Goal: Task Accomplishment & Management: Use online tool/utility

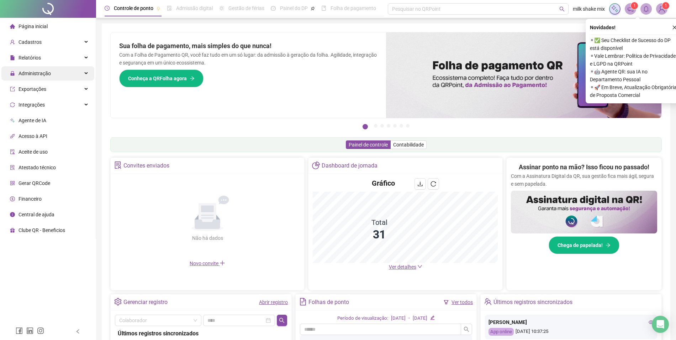
click at [63, 79] on div "Administração" at bounding box center [47, 73] width 93 height 14
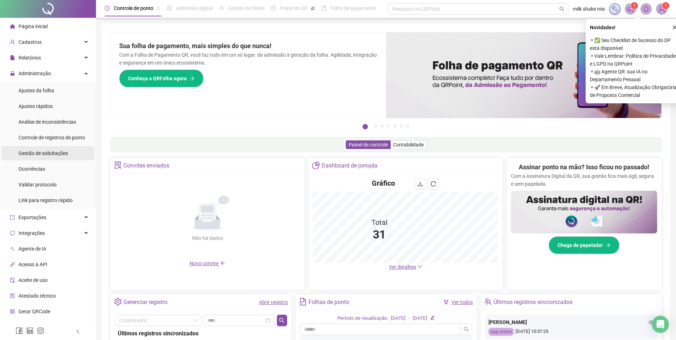
click at [46, 158] on div "Gestão de solicitações" at bounding box center [43, 153] width 49 height 14
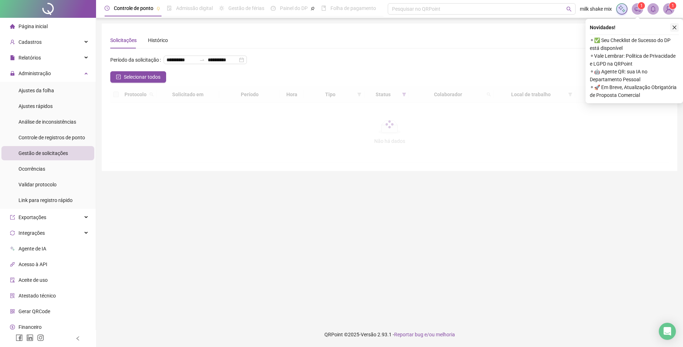
click at [674, 28] on icon "close" at bounding box center [674, 27] width 5 height 5
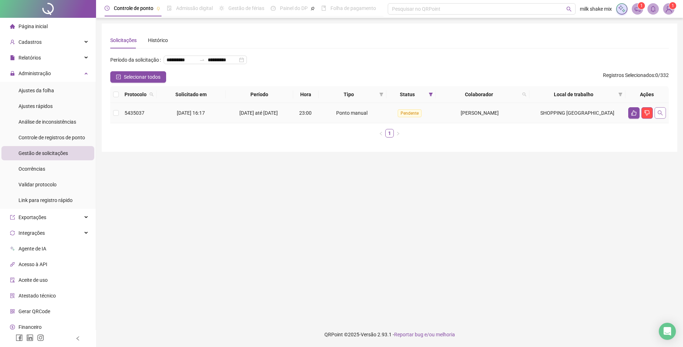
click at [659, 116] on icon "search" at bounding box center [661, 113] width 6 height 6
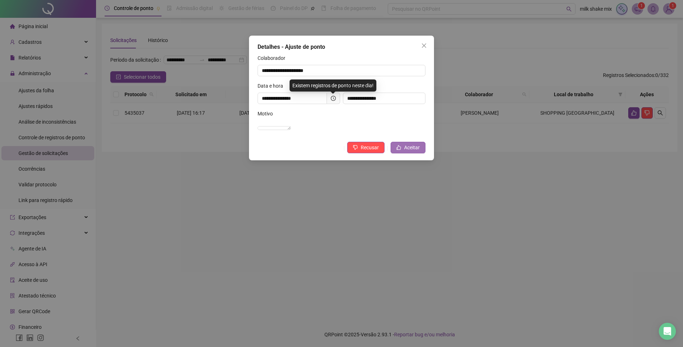
click at [413, 151] on span "Aceitar" at bounding box center [412, 147] width 16 height 8
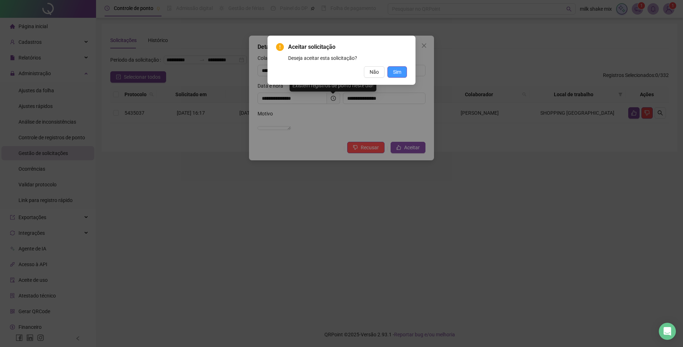
click at [402, 71] on button "Sim" at bounding box center [398, 71] width 20 height 11
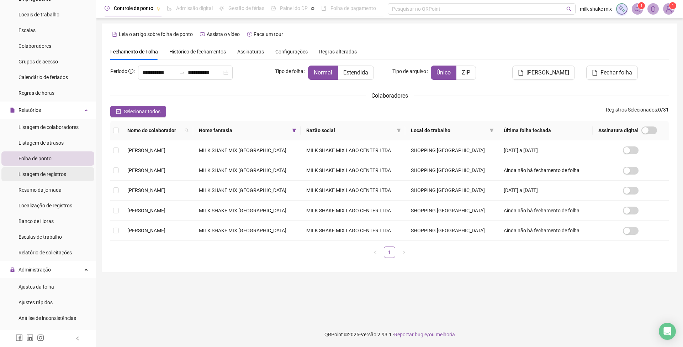
scroll to position [142, 0]
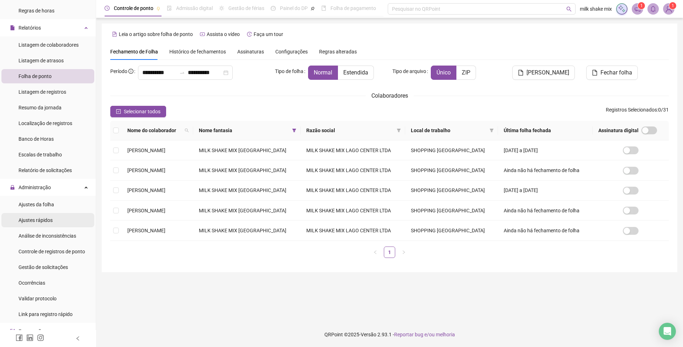
click at [37, 221] on span "Ajustes rápidos" at bounding box center [36, 220] width 34 height 6
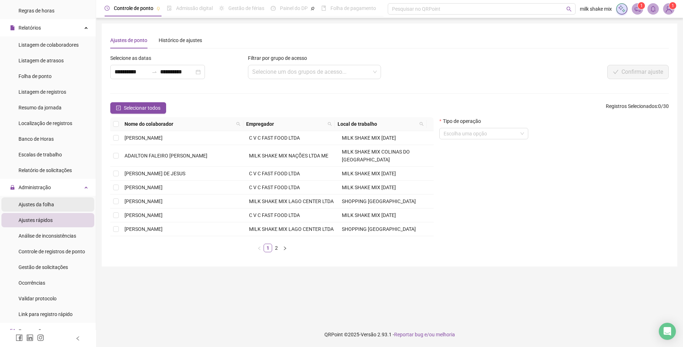
click at [38, 204] on span "Ajustes da folha" at bounding box center [37, 204] width 36 height 6
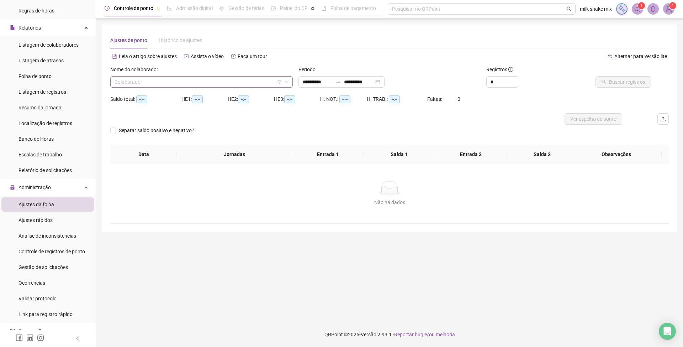
click at [232, 79] on input "search" at bounding box center [199, 82] width 168 height 11
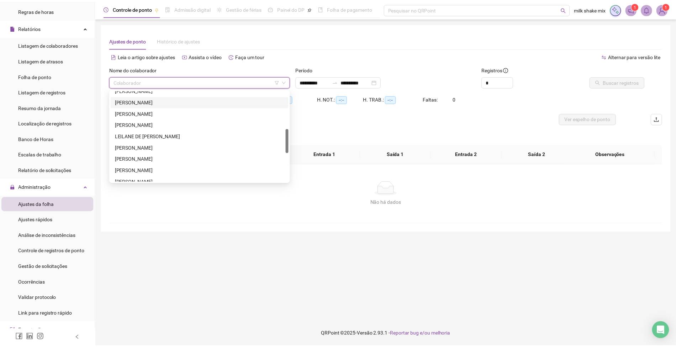
scroll to position [95, 0]
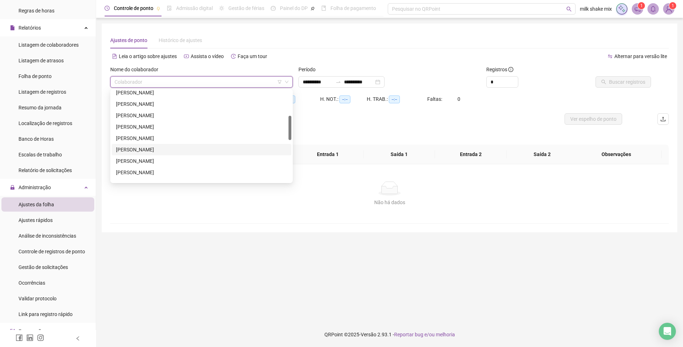
click at [134, 144] on div "JESSYKA COELHO DE SOUZA" at bounding box center [202, 149] width 180 height 11
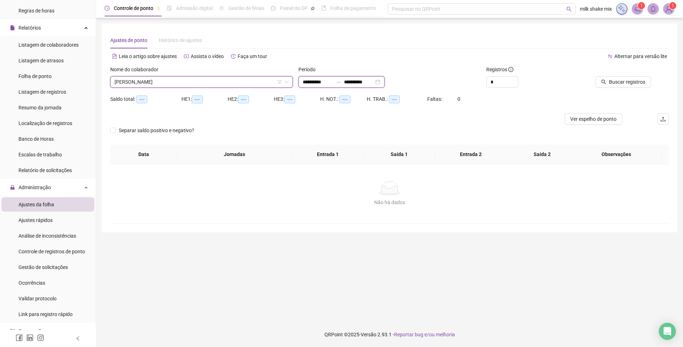
click at [314, 81] on input "**********" at bounding box center [318, 82] width 30 height 8
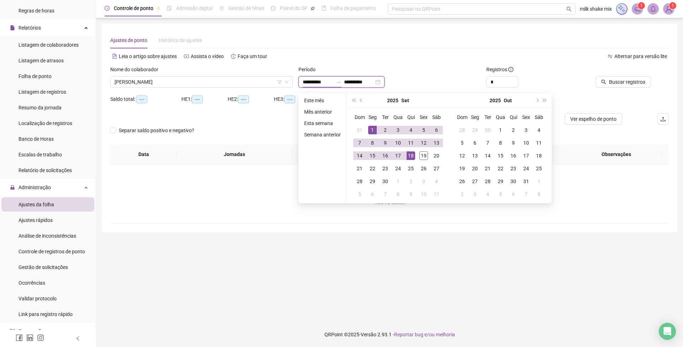
type input "**********"
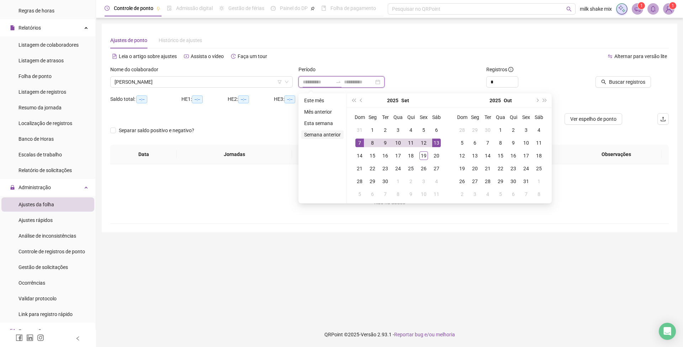
type input "**********"
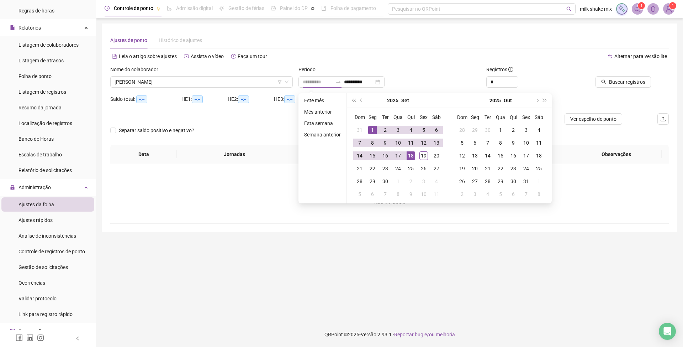
click at [371, 129] on div "1" at bounding box center [372, 130] width 9 height 9
type input "**********"
click at [425, 157] on div "19" at bounding box center [424, 155] width 9 height 9
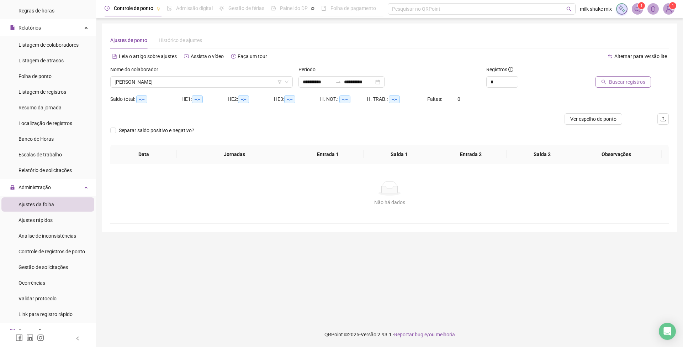
click at [628, 84] on span "Buscar registros" at bounding box center [627, 82] width 36 height 8
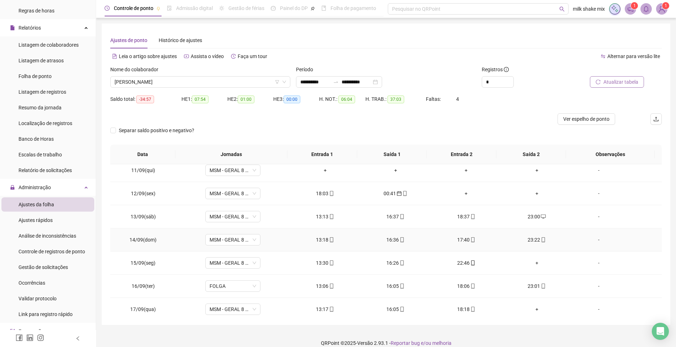
scroll to position [127, 0]
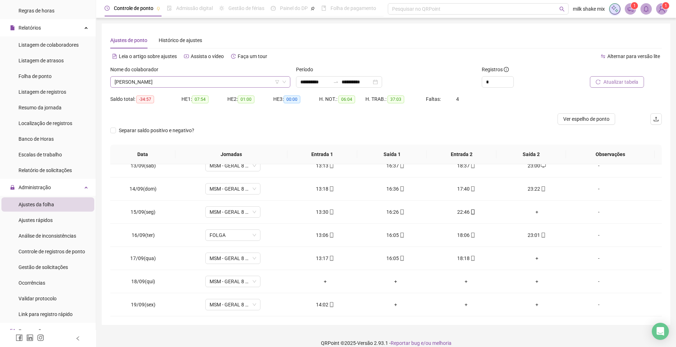
click at [208, 79] on span "JESSYKA COELHO DE SOUZA" at bounding box center [201, 82] width 172 height 11
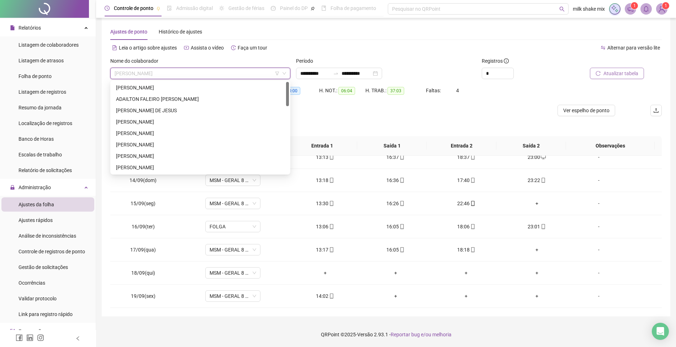
scroll to position [0, 0]
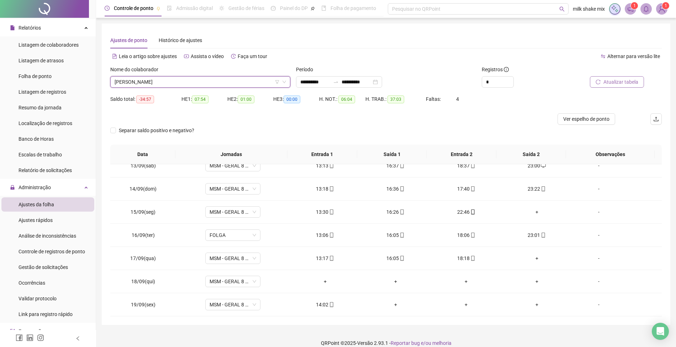
click at [191, 74] on div "Nome do colaborador" at bounding box center [200, 71] width 180 height 11
click at [226, 85] on span "JESSYKA COELHO DE SOUZA" at bounding box center [201, 82] width 172 height 11
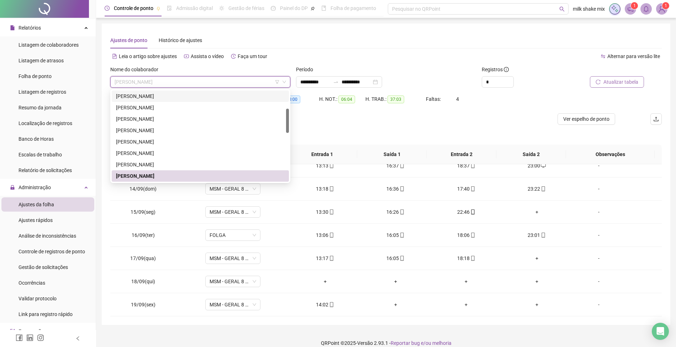
click at [205, 97] on div "CARLA CARREIRO FARIAS" at bounding box center [200, 96] width 169 height 8
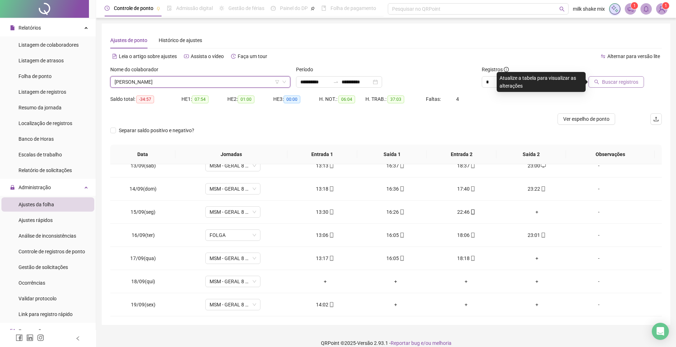
click at [627, 86] on button "Buscar registros" at bounding box center [617, 81] width 56 height 11
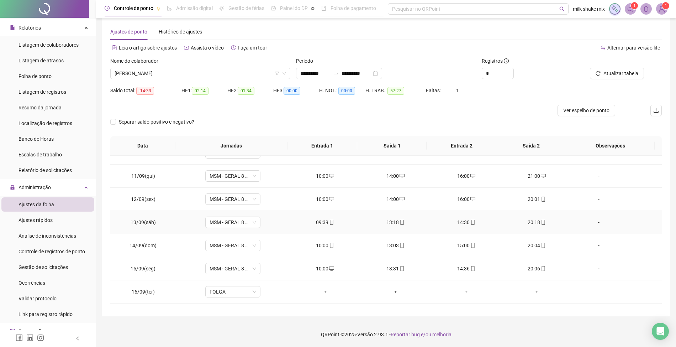
scroll to position [127, 0]
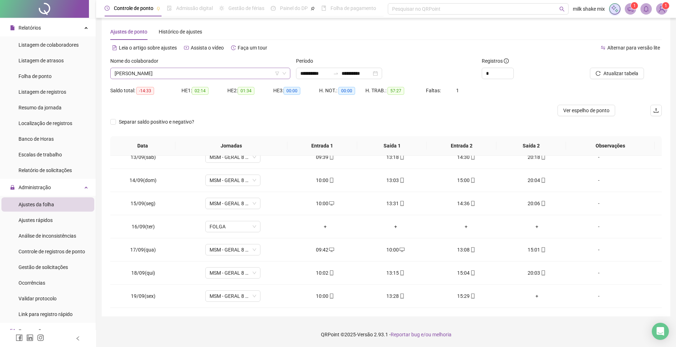
click at [216, 73] on span "CARLA CARREIRO FARIAS" at bounding box center [201, 73] width 172 height 11
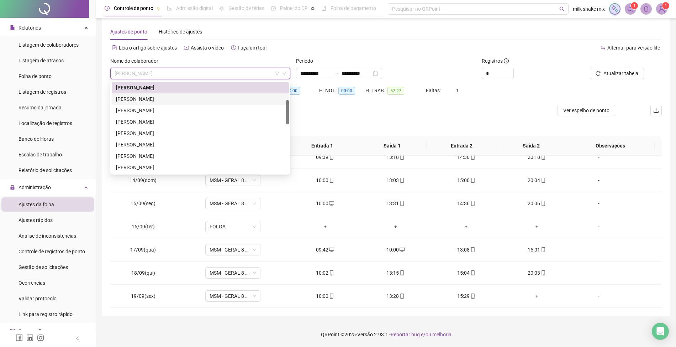
click at [162, 103] on div "CATARINA RODRIGUES DIAS" at bounding box center [200, 98] width 177 height 11
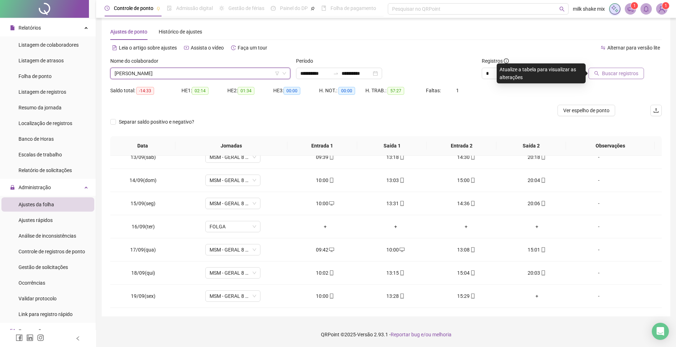
click at [622, 74] on span "Buscar registros" at bounding box center [620, 73] width 36 height 8
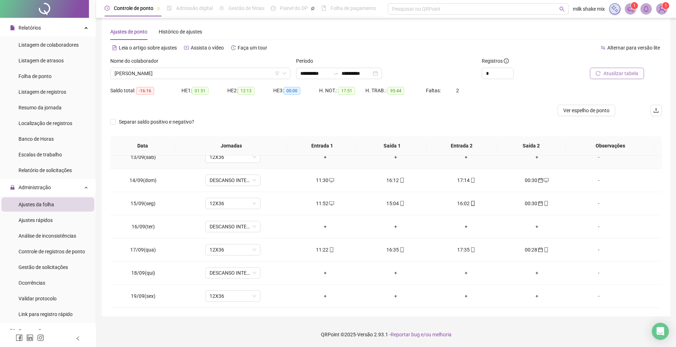
scroll to position [290, 0]
click at [215, 75] on span "CATARINA RODRIGUES DIAS" at bounding box center [201, 73] width 172 height 11
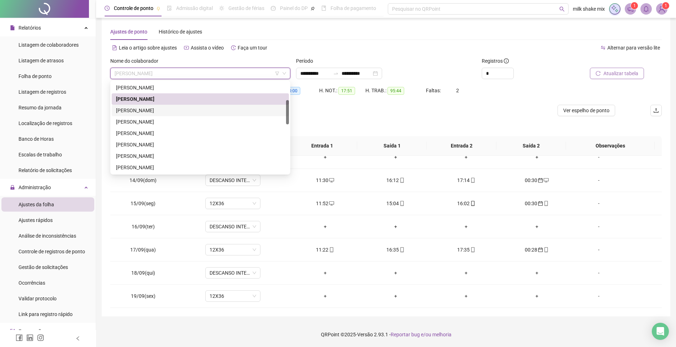
click at [175, 111] on div "DANIEL CARDOSO DOS SANTOS" at bounding box center [200, 110] width 169 height 8
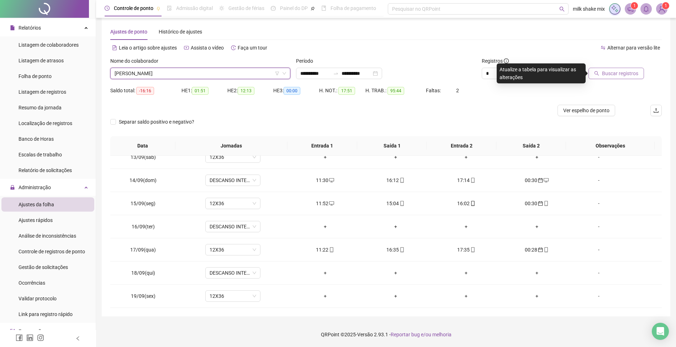
click at [603, 73] on button "Buscar registros" at bounding box center [617, 73] width 56 height 11
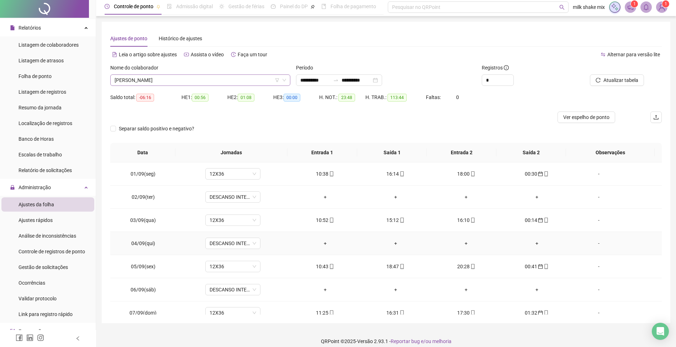
scroll to position [0, 0]
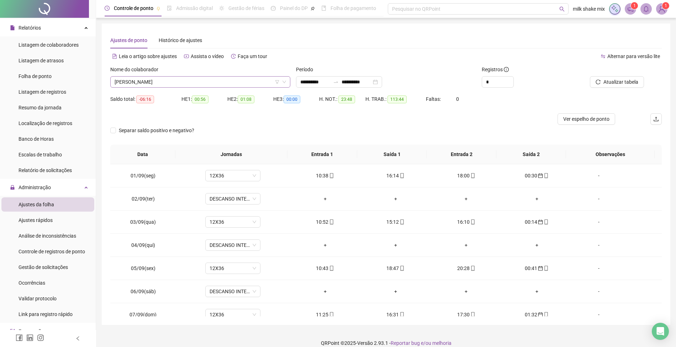
click at [205, 82] on span "DANIEL CARDOSO DOS SANTOS" at bounding box center [201, 82] width 172 height 11
click at [230, 75] on div "Nome do colaborador" at bounding box center [200, 71] width 180 height 11
click at [242, 79] on span "DANIEL CARDOSO DOS SANTOS" at bounding box center [201, 82] width 172 height 11
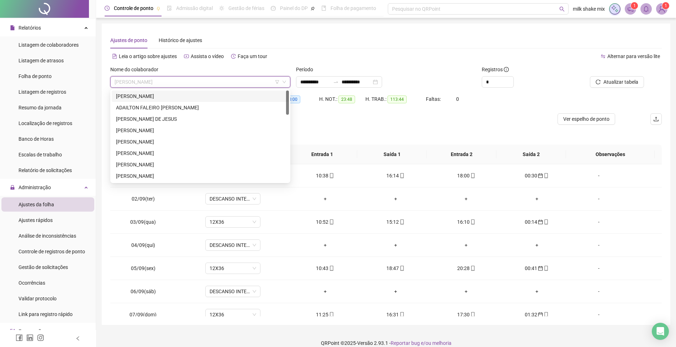
click at [197, 100] on div "ACLEO SANTANA BARROS" at bounding box center [200, 95] width 177 height 11
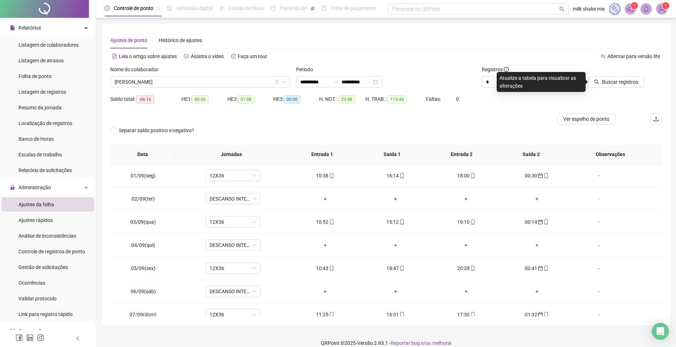
click at [614, 88] on div "Buscar registros" at bounding box center [618, 80] width 93 height 28
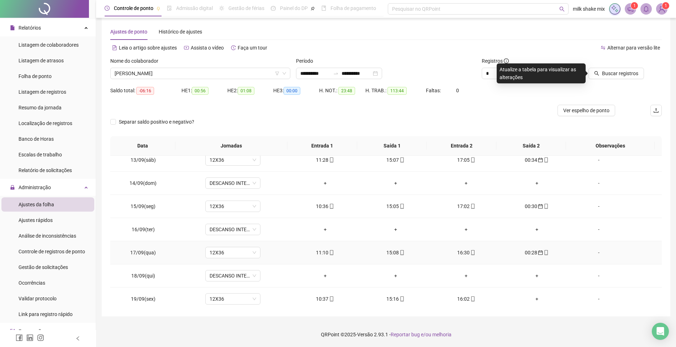
scroll to position [290, 0]
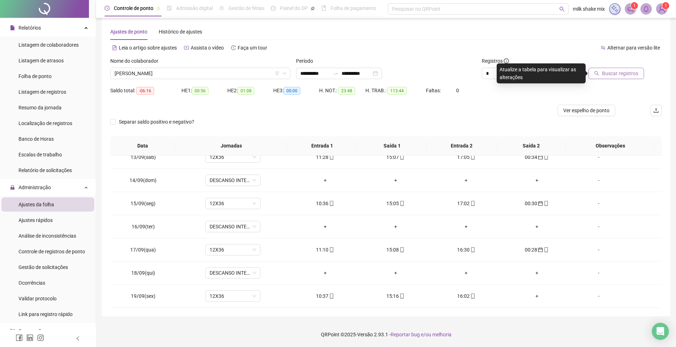
click at [612, 70] on span "Buscar registros" at bounding box center [620, 73] width 36 height 8
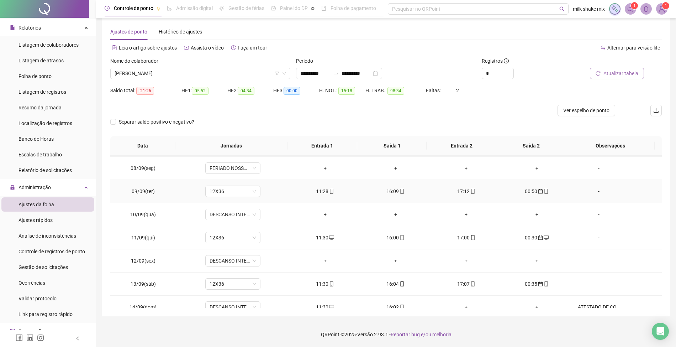
scroll to position [242, 0]
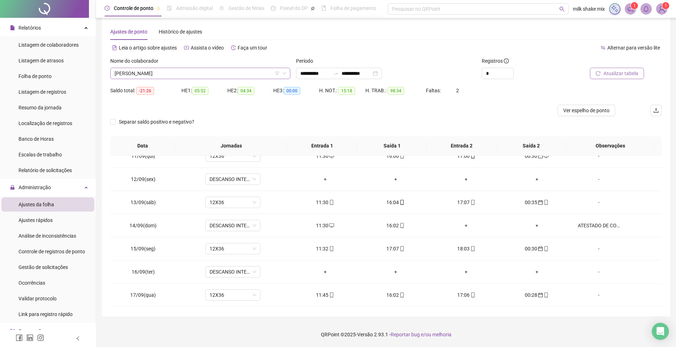
click at [225, 75] on span "ACLEO SANTANA BARROS" at bounding box center [201, 73] width 172 height 11
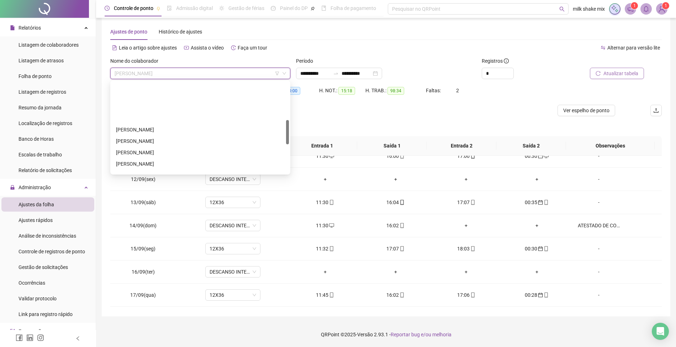
scroll to position [142, 0]
click at [165, 122] on div "LEILANE DE JESUS SILVA" at bounding box center [200, 127] width 177 height 11
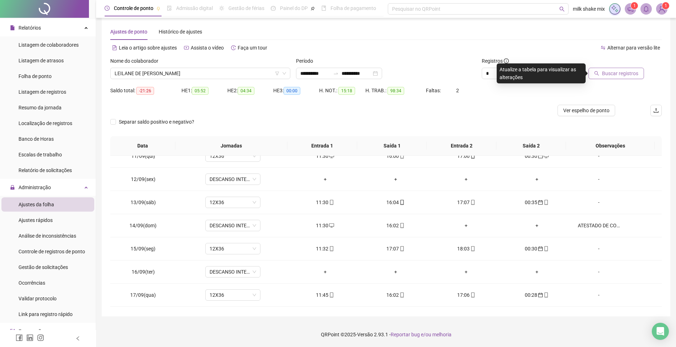
click at [603, 69] on button "Buscar registros" at bounding box center [617, 73] width 56 height 11
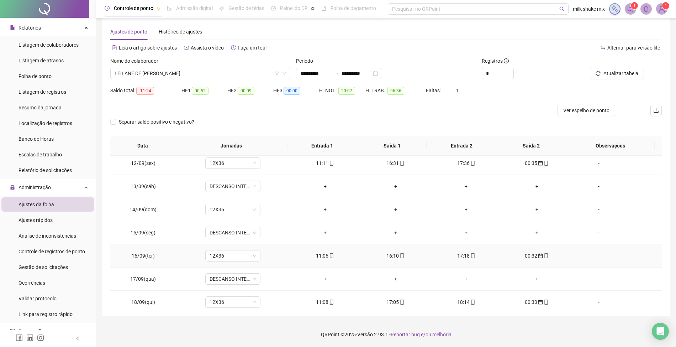
scroll to position [242, 0]
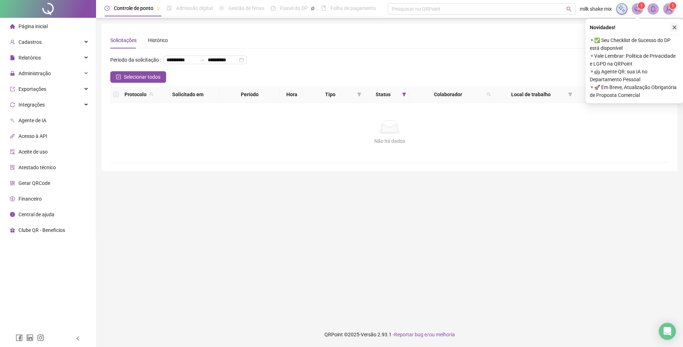
click at [678, 27] on button "button" at bounding box center [675, 27] width 9 height 9
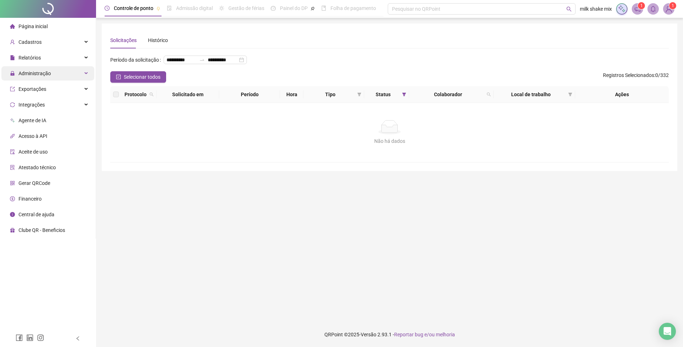
click at [45, 76] on span "Administração" at bounding box center [35, 73] width 32 height 6
